Goal: Information Seeking & Learning: Learn about a topic

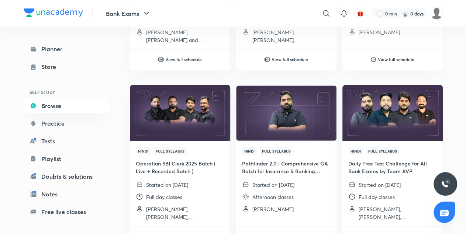
scroll to position [62, 0]
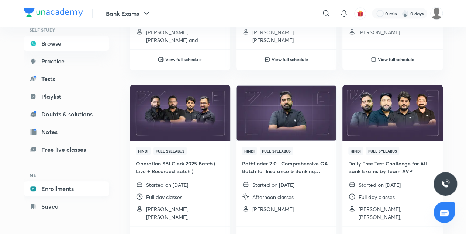
click at [64, 194] on link "Enrollments" at bounding box center [67, 189] width 86 height 15
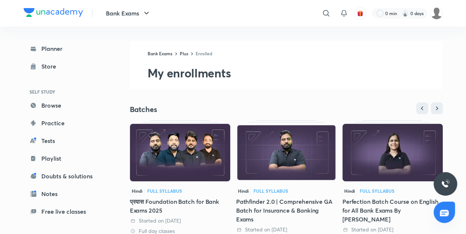
click at [368, 172] on img at bounding box center [393, 153] width 100 height 58
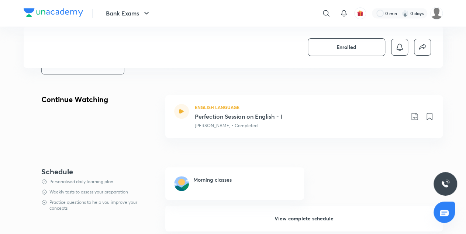
scroll to position [224, 0]
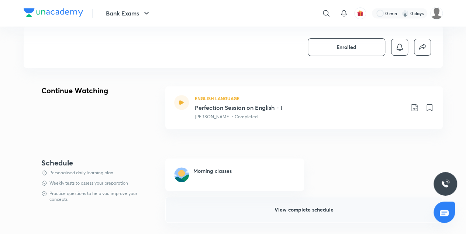
click at [314, 201] on button "View complete schedule" at bounding box center [304, 210] width 278 height 26
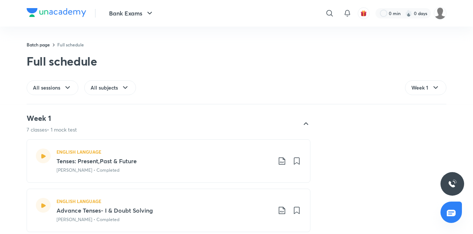
click at [297, 124] on div at bounding box center [306, 124] width 18 height 18
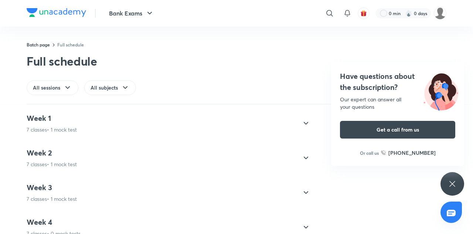
click at [303, 158] on icon at bounding box center [305, 158] width 9 height 9
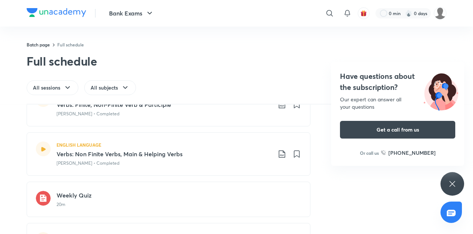
scroll to position [245, 0]
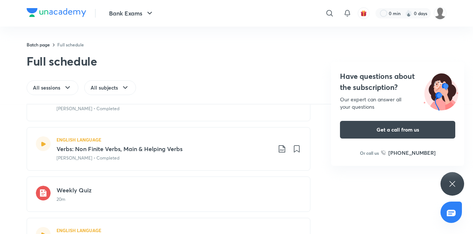
click at [132, 202] on div "Weekly Quiz 20m" at bounding box center [169, 194] width 284 height 35
click at [279, 148] on icon at bounding box center [281, 149] width 9 height 9
click at [230, 188] on p "With annotation" at bounding box center [223, 188] width 38 height 8
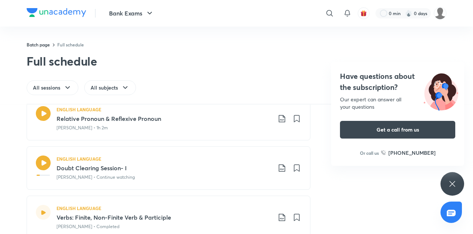
scroll to position [83, 0]
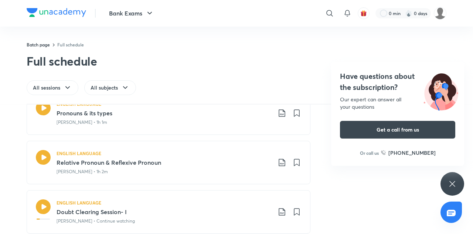
click at [278, 164] on icon at bounding box center [281, 162] width 9 height 9
click at [218, 201] on p "With annotation" at bounding box center [223, 202] width 38 height 8
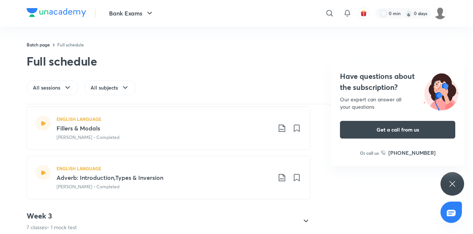
scroll to position [356, 0]
click at [278, 127] on icon at bounding box center [281, 128] width 9 height 9
click at [227, 178] on p "Without annotation" at bounding box center [227, 180] width 46 height 8
click at [279, 125] on icon at bounding box center [281, 128] width 9 height 9
click at [218, 181] on p "Without annotation" at bounding box center [227, 180] width 46 height 8
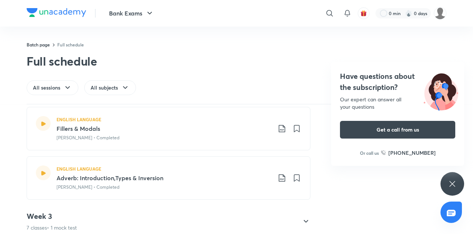
click at [280, 127] on icon at bounding box center [281, 128] width 9 height 9
click at [227, 167] on p "With annotation" at bounding box center [223, 167] width 38 height 8
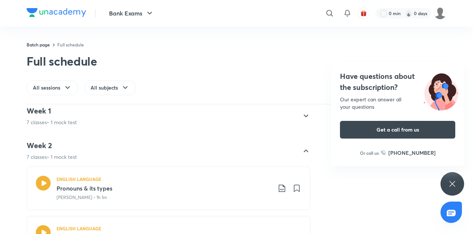
scroll to position [7, 0]
click at [303, 148] on icon at bounding box center [305, 151] width 9 height 9
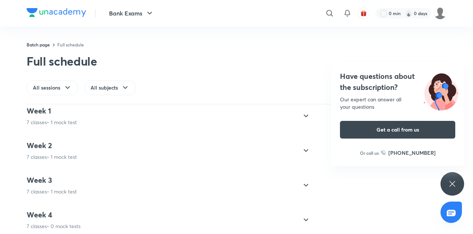
scroll to position [12, 0]
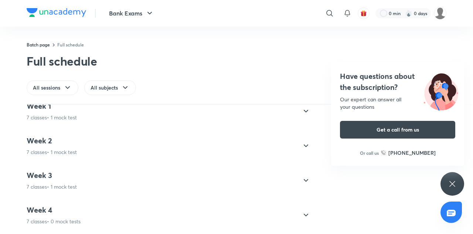
click at [305, 179] on icon at bounding box center [305, 180] width 9 height 9
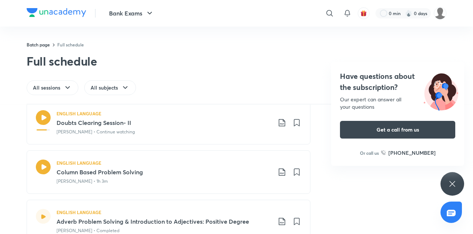
scroll to position [109, 0]
drag, startPoint x: 305, startPoint y: 179, endPoint x: 234, endPoint y: 117, distance: 93.6
click at [281, 120] on icon at bounding box center [281, 122] width 6 height 7
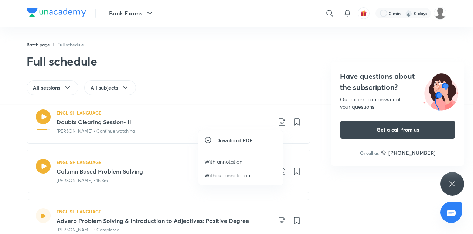
click at [230, 162] on p "With annotation" at bounding box center [223, 162] width 38 height 8
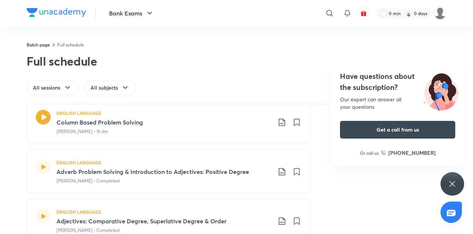
scroll to position [157, 0]
click at [277, 121] on icon at bounding box center [281, 123] width 9 height 9
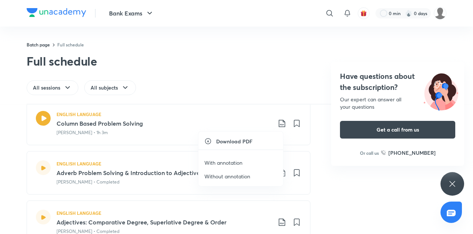
click at [225, 162] on p "With annotation" at bounding box center [223, 163] width 38 height 8
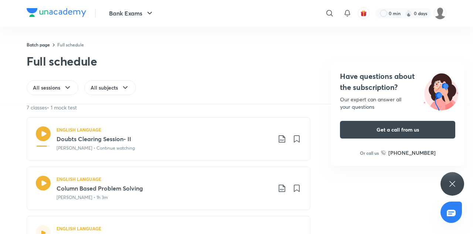
click at [278, 192] on icon at bounding box center [281, 188] width 6 height 7
click at [229, 221] on p "Without annotation" at bounding box center [227, 223] width 46 height 8
click at [278, 188] on icon at bounding box center [281, 188] width 9 height 9
click at [224, 208] on p "With annotation" at bounding box center [223, 209] width 38 height 8
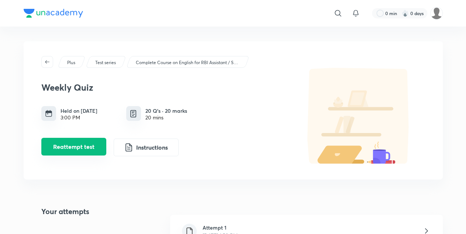
click at [68, 147] on button "Reattempt test" at bounding box center [73, 147] width 65 height 18
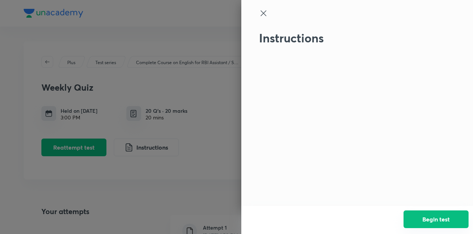
click at [427, 216] on button "Begin test" at bounding box center [435, 220] width 65 height 18
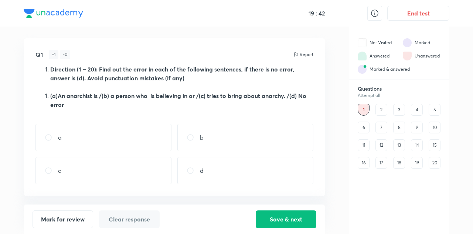
click at [199, 142] on div "b" at bounding box center [245, 137] width 136 height 27
radio input "true"
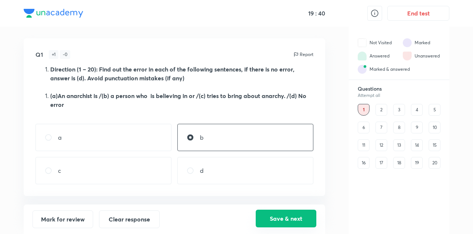
click at [283, 223] on button "Save & next" at bounding box center [285, 219] width 61 height 18
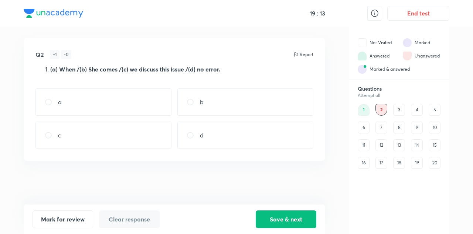
click at [70, 102] on div "a" at bounding box center [103, 102] width 136 height 27
radio input "true"
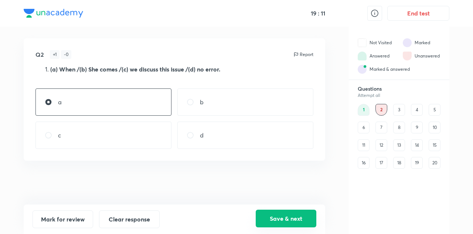
click at [281, 219] on button "Save & next" at bounding box center [285, 219] width 61 height 18
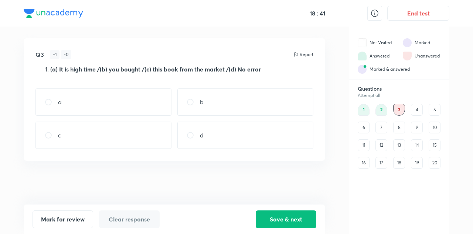
drag, startPoint x: 224, startPoint y: 178, endPoint x: 203, endPoint y: 117, distance: 63.6
click at [203, 117] on div "Q3 + 1 - 0 Report (a) It is high time /(b) you bought /(c) this book from the m…" at bounding box center [174, 121] width 301 height 167
click at [200, 135] on p "d" at bounding box center [202, 135] width 4 height 9
radio input "true"
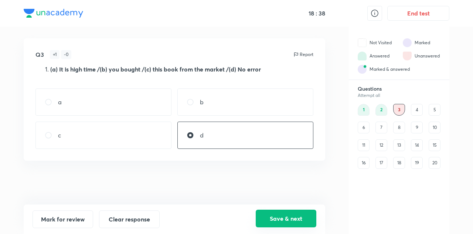
click at [302, 220] on button "Save & next" at bounding box center [285, 219] width 61 height 18
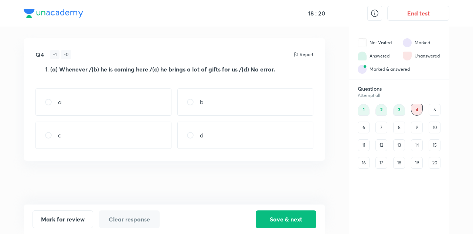
click at [199, 109] on div "b" at bounding box center [245, 102] width 136 height 27
radio input "true"
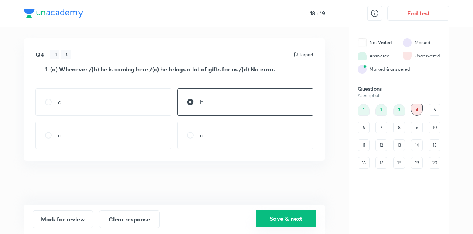
click at [291, 220] on button "Save & next" at bounding box center [285, 219] width 61 height 18
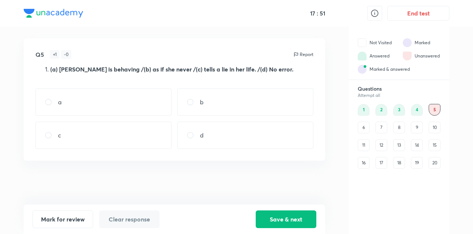
click at [74, 104] on div "a" at bounding box center [103, 102] width 136 height 27
radio input "true"
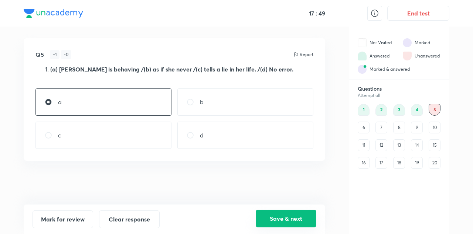
click at [282, 215] on button "Save & next" at bounding box center [285, 219] width 61 height 18
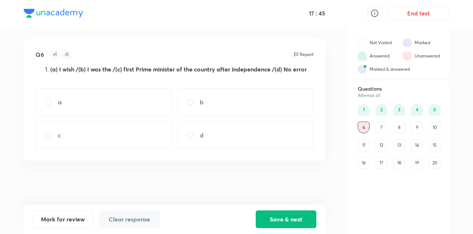
click at [143, 96] on div "a" at bounding box center [103, 102] width 136 height 27
click at [201, 111] on div "b" at bounding box center [245, 102] width 136 height 27
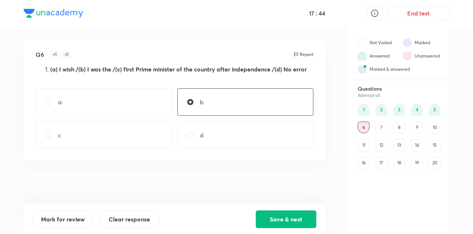
radio input "false"
radio input "true"
click at [283, 216] on button "Save & next" at bounding box center [285, 219] width 61 height 18
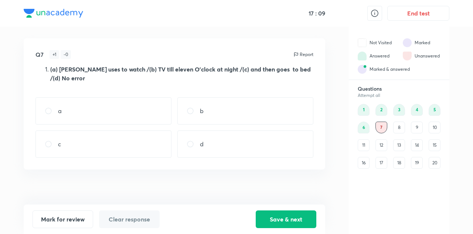
click at [204, 149] on div "d" at bounding box center [245, 144] width 136 height 27
radio input "true"
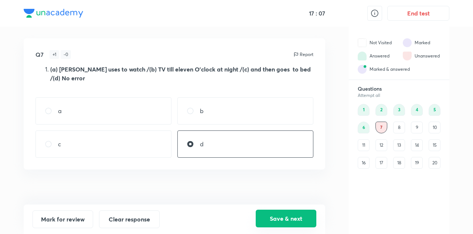
click at [305, 221] on button "Save & next" at bounding box center [285, 219] width 61 height 18
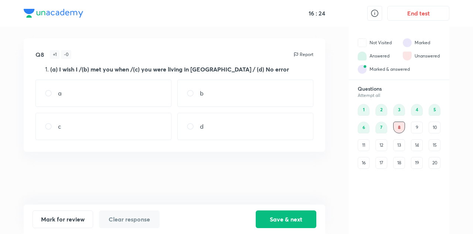
click at [86, 123] on div "c" at bounding box center [103, 126] width 136 height 27
radio input "true"
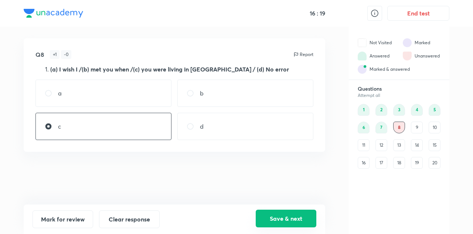
click at [293, 224] on button "Save & next" at bounding box center [285, 219] width 61 height 18
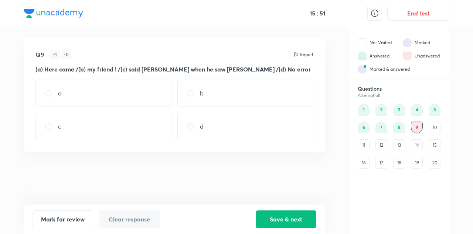
click at [68, 92] on div "a" at bounding box center [103, 93] width 136 height 27
radio input "true"
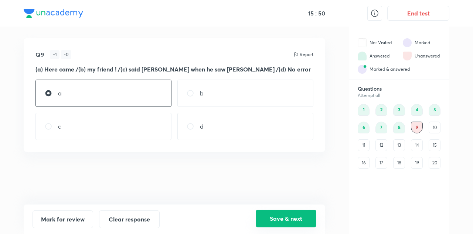
click at [277, 216] on button "Save & next" at bounding box center [285, 219] width 61 height 18
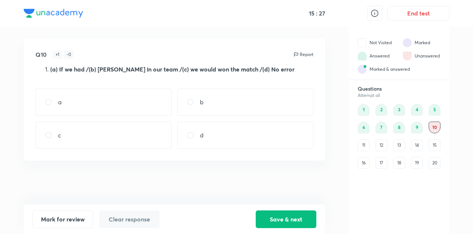
click at [64, 131] on div "c" at bounding box center [103, 135] width 136 height 27
radio input "true"
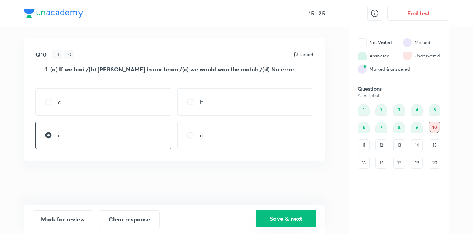
click at [294, 223] on button "Save & next" at bounding box center [285, 219] width 61 height 18
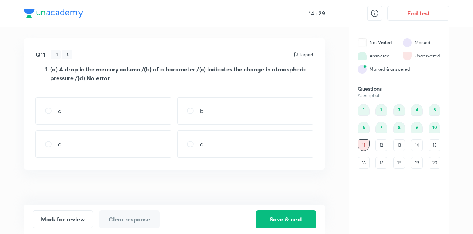
click at [200, 143] on p "d" at bounding box center [202, 144] width 4 height 9
radio input "true"
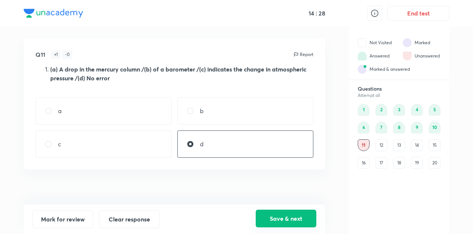
click at [281, 218] on button "Save & next" at bounding box center [285, 219] width 61 height 18
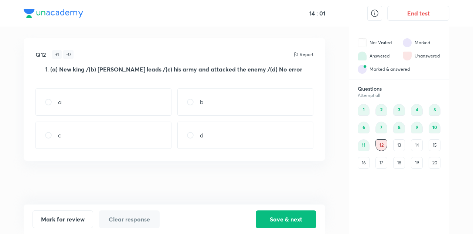
click at [65, 137] on div "c" at bounding box center [103, 135] width 136 height 27
radio input "true"
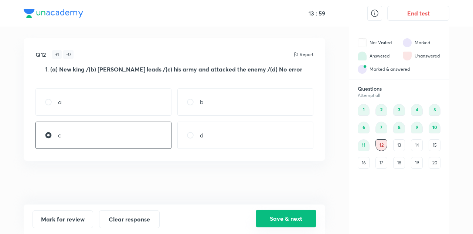
click at [306, 219] on button "Save & next" at bounding box center [285, 219] width 61 height 18
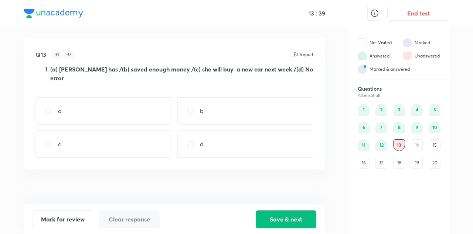
click at [204, 142] on div "d" at bounding box center [245, 144] width 136 height 27
radio input "true"
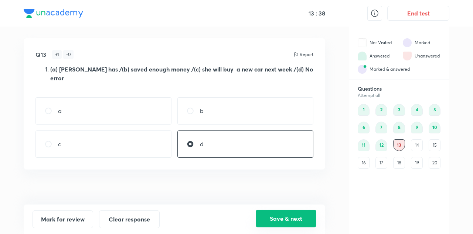
click at [295, 226] on button "Save & next" at bounding box center [285, 219] width 61 height 18
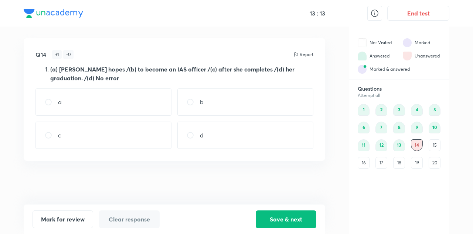
click at [71, 134] on div "c" at bounding box center [103, 135] width 136 height 27
radio input "true"
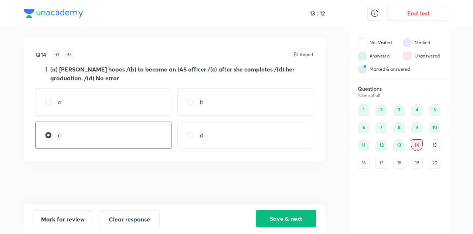
click at [303, 219] on button "Save & next" at bounding box center [285, 219] width 61 height 18
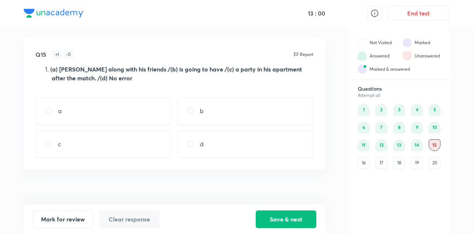
click at [201, 148] on p "d" at bounding box center [202, 144] width 4 height 9
radio input "true"
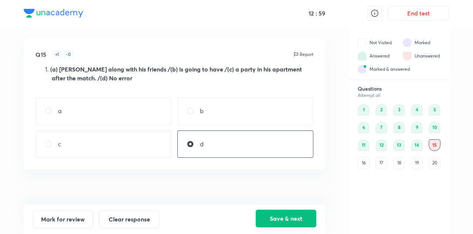
click at [295, 221] on button "Save & next" at bounding box center [285, 219] width 61 height 18
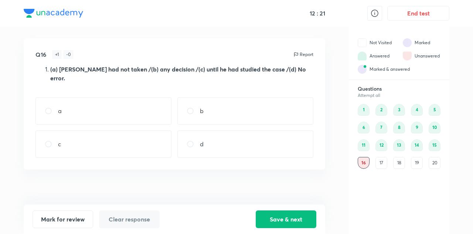
click at [213, 138] on div "d" at bounding box center [245, 144] width 136 height 27
radio input "true"
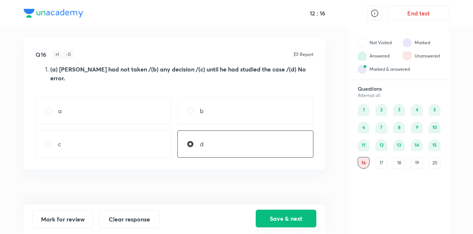
click at [282, 221] on button "Save & next" at bounding box center [285, 219] width 61 height 18
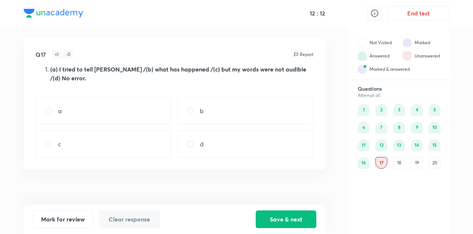
click at [363, 164] on div "16" at bounding box center [363, 163] width 12 height 12
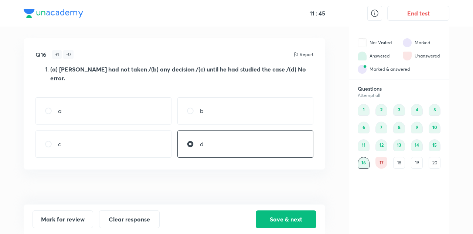
click at [61, 137] on div "c" at bounding box center [103, 144] width 136 height 27
radio input "true"
radio input "false"
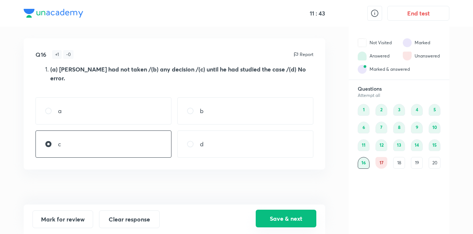
click at [308, 222] on button "Save & next" at bounding box center [285, 219] width 61 height 18
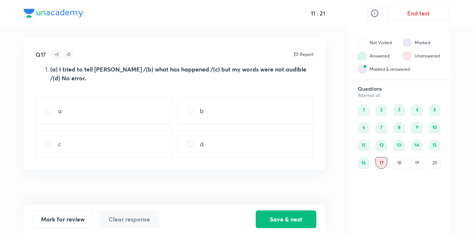
click at [196, 117] on div "b" at bounding box center [245, 110] width 136 height 27
radio input "true"
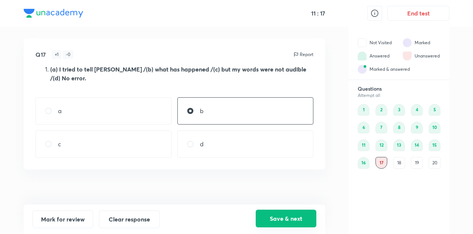
click at [278, 223] on button "Save & next" at bounding box center [285, 219] width 61 height 18
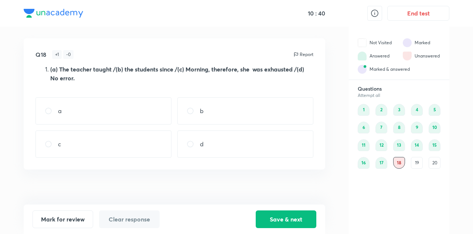
click at [73, 113] on div "a" at bounding box center [103, 110] width 136 height 27
radio input "true"
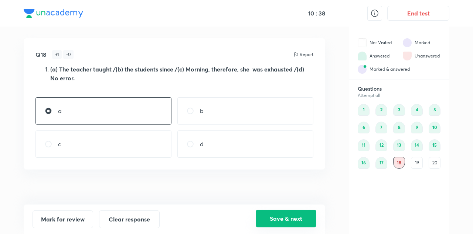
click at [293, 219] on button "Save & next" at bounding box center [285, 219] width 61 height 18
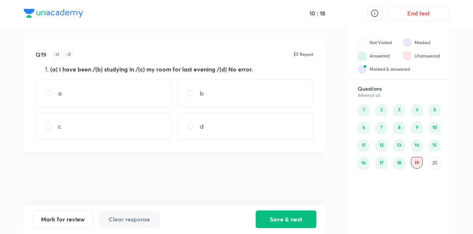
click at [87, 128] on div "c" at bounding box center [103, 126] width 136 height 27
radio input "true"
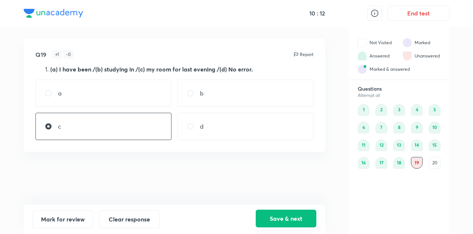
click at [279, 220] on button "Save & next" at bounding box center [285, 219] width 61 height 18
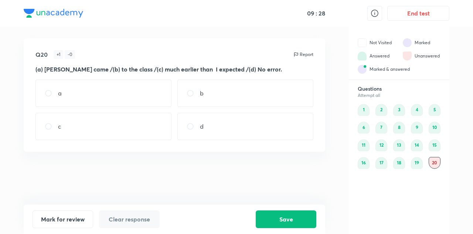
click at [104, 126] on div "c" at bounding box center [103, 126] width 136 height 27
radio input "true"
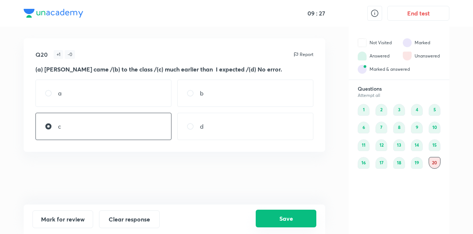
click at [296, 220] on button "Save" at bounding box center [285, 219] width 61 height 18
click at [295, 217] on button "Save" at bounding box center [285, 219] width 61 height 18
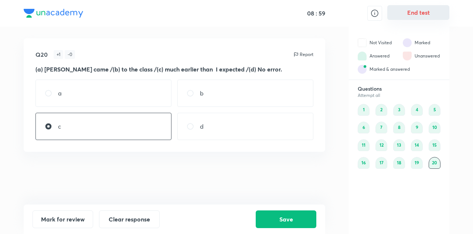
click at [431, 16] on button "End test" at bounding box center [418, 12] width 62 height 15
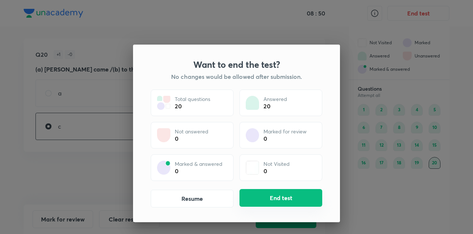
click at [276, 200] on button "End test" at bounding box center [280, 198] width 83 height 18
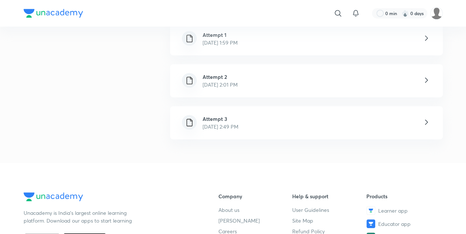
scroll to position [185, 0]
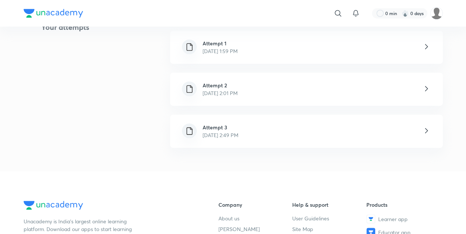
click at [426, 132] on icon at bounding box center [426, 130] width 3 height 5
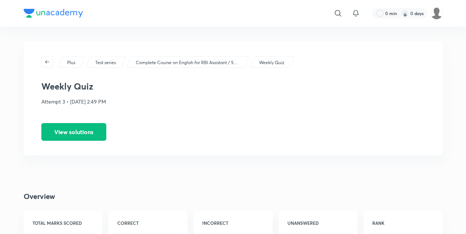
drag, startPoint x: 426, startPoint y: 132, endPoint x: 179, endPoint y: 117, distance: 247.1
click at [179, 117] on div "Plus Test series Complete Course on English for RBI Assistant / SBI Clerk / PO …" at bounding box center [233, 98] width 419 height 114
click at [79, 136] on button "View solutions" at bounding box center [73, 132] width 65 height 18
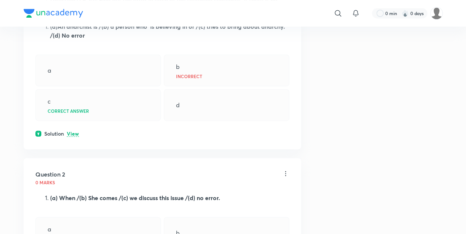
scroll to position [149, 0]
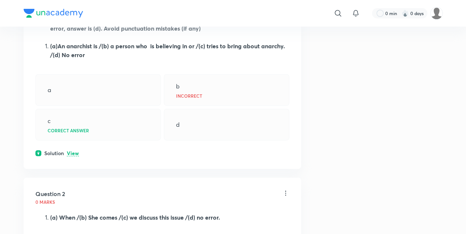
click at [76, 153] on p "View" at bounding box center [73, 154] width 12 height 6
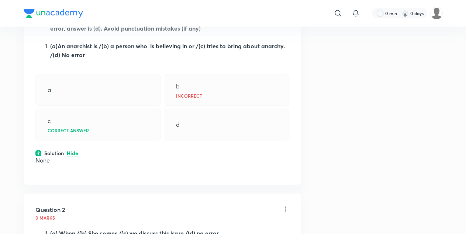
click at [76, 153] on p "Hide" at bounding box center [72, 154] width 11 height 6
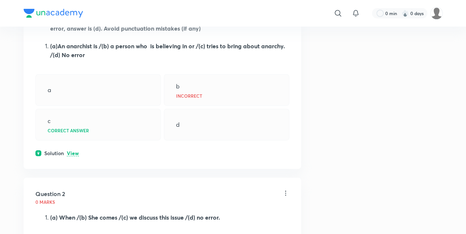
click at [76, 153] on p "View" at bounding box center [73, 154] width 12 height 6
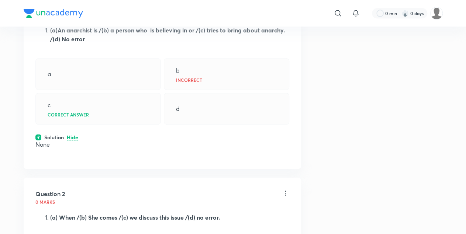
scroll to position [165, 0]
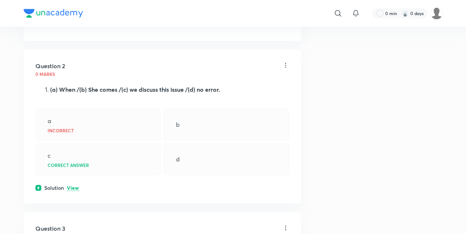
scroll to position [293, 0]
click at [288, 64] on icon at bounding box center [285, 65] width 7 height 7
click at [74, 186] on div at bounding box center [236, 117] width 473 height 234
click at [74, 186] on p "View" at bounding box center [73, 189] width 12 height 6
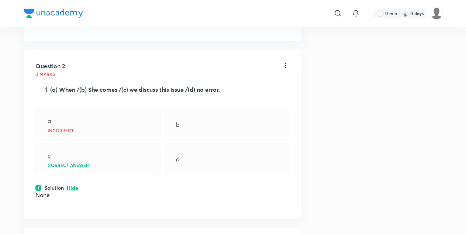
click at [74, 186] on p "Hide" at bounding box center [72, 189] width 11 height 6
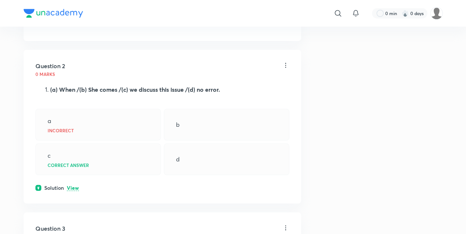
click at [74, 186] on p "View" at bounding box center [73, 189] width 12 height 6
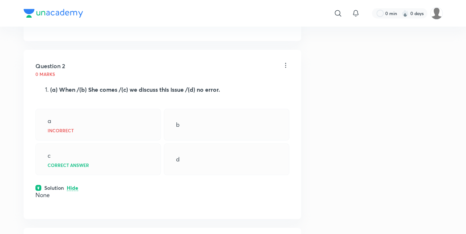
click at [74, 186] on p "Hide" at bounding box center [72, 189] width 11 height 6
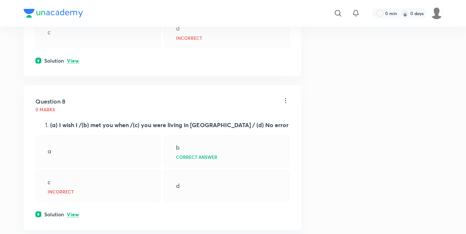
scroll to position [1255, 0]
click at [80, 57] on div "Solution View" at bounding box center [162, 61] width 254 height 8
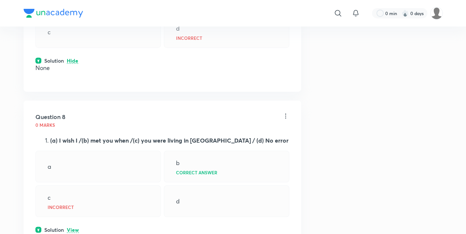
click at [79, 65] on div "None" at bounding box center [162, 68] width 254 height 7
click at [74, 58] on p "Hide" at bounding box center [72, 61] width 11 height 6
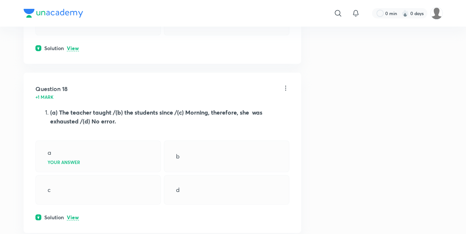
scroll to position [2932, 0]
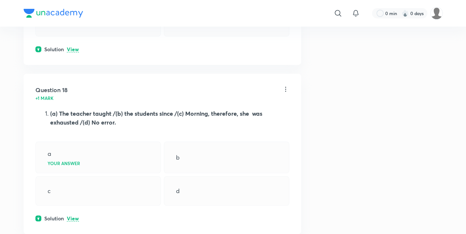
click at [74, 110] on strong "(a) The teacher taught /(b) the students since /(c) Morning, therefore, she was…" at bounding box center [156, 118] width 212 height 17
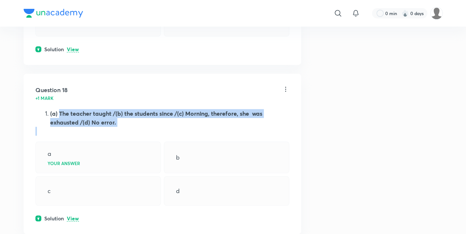
drag, startPoint x: 59, startPoint y: 64, endPoint x: 182, endPoint y: 83, distance: 124.1
click at [182, 109] on div "(a) The teacher taught /(b) the students since /(c) Morning, therefore, she was…" at bounding box center [162, 122] width 254 height 27
copy div "The teacher taught /(b) the students since /(c) Morning, therefore, she was exh…"
click at [96, 109] on li "(a) The teacher taught /(b) the students since /(c) Morning, therefore, she was…" at bounding box center [169, 118] width 239 height 18
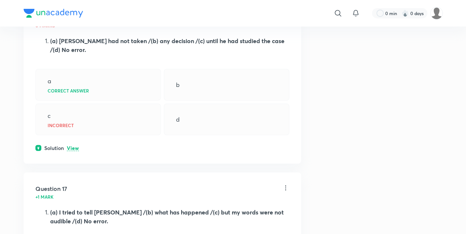
scroll to position [2663, 0]
